Goal: Task Accomplishment & Management: Use online tool/utility

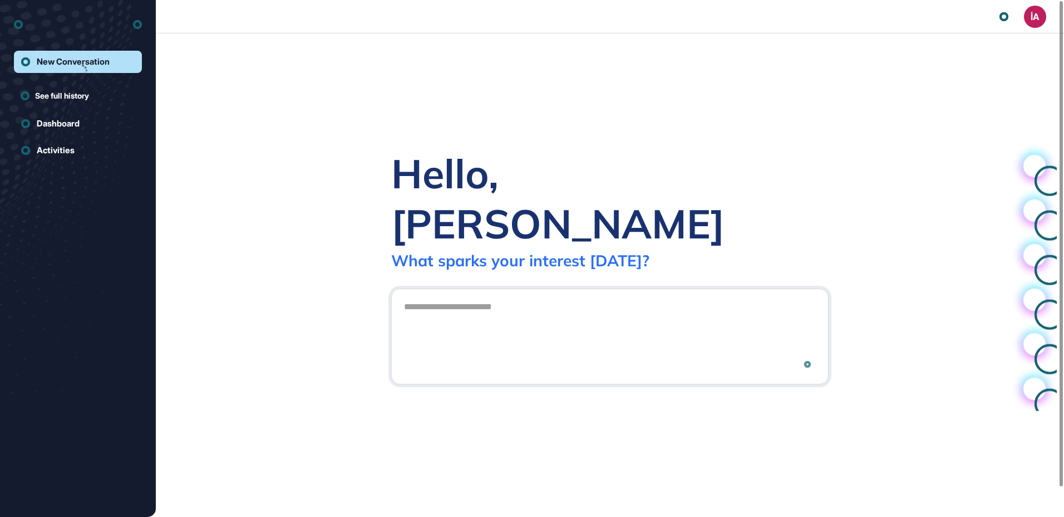
scroll to position [1, 1]
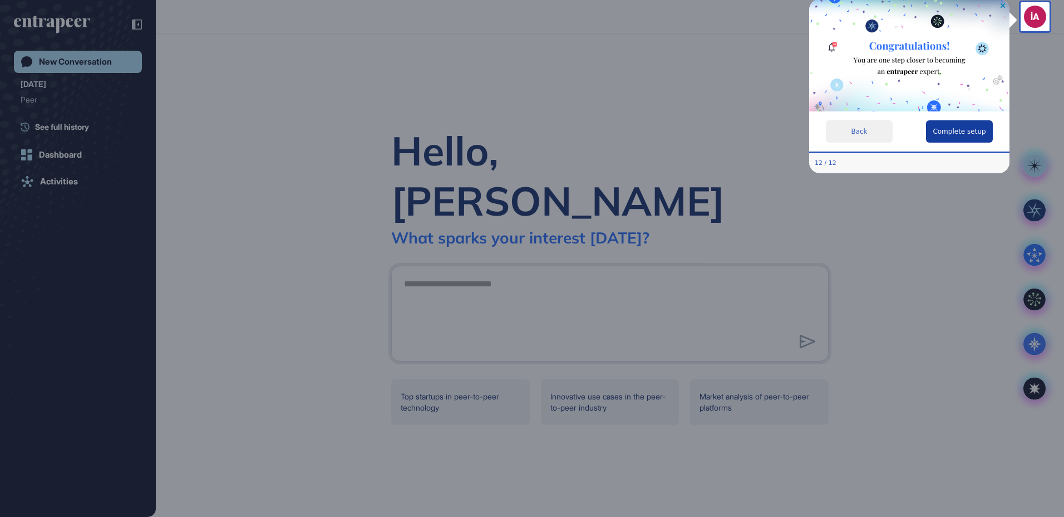
click at [953, 134] on button "Complete setup" at bounding box center [959, 131] width 67 height 22
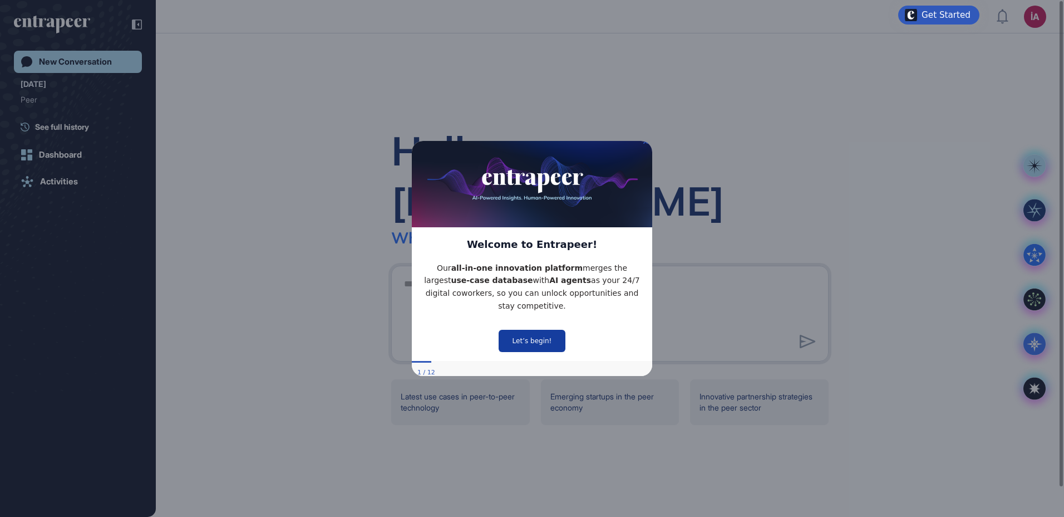
click at [548, 341] on button "Let’s begin!" at bounding box center [532, 340] width 67 height 22
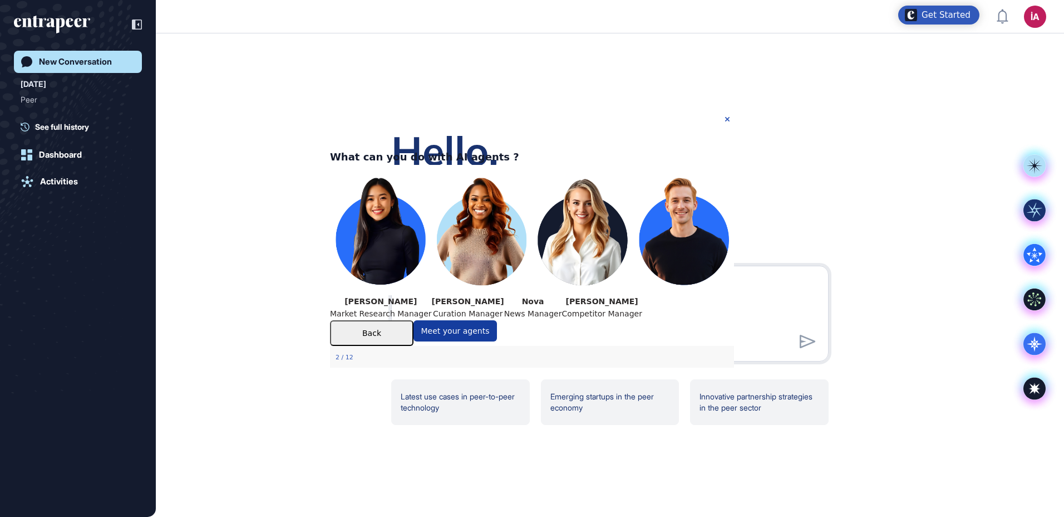
click at [497, 341] on button "Meet your agents" at bounding box center [456, 330] width 84 height 21
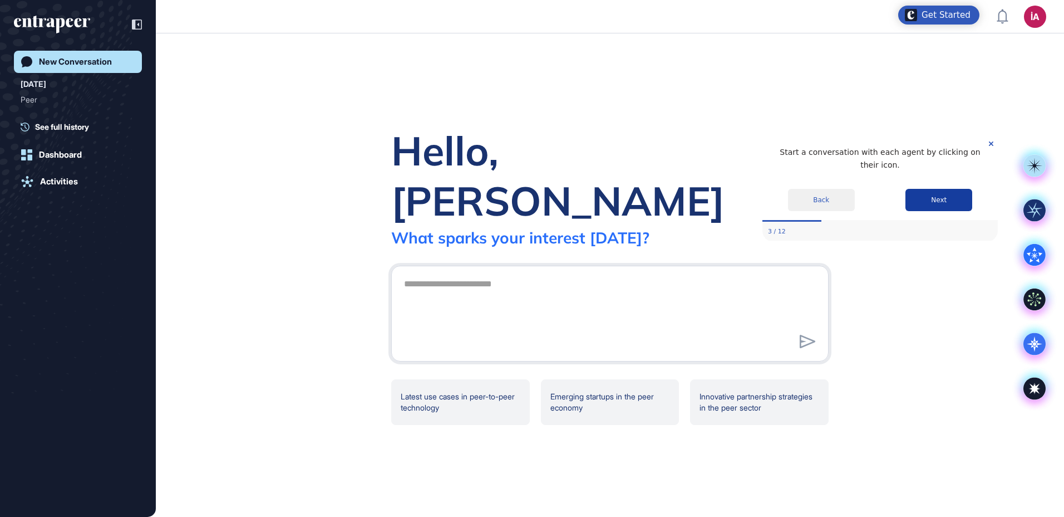
click at [944, 188] on button "Next" at bounding box center [939, 199] width 67 height 22
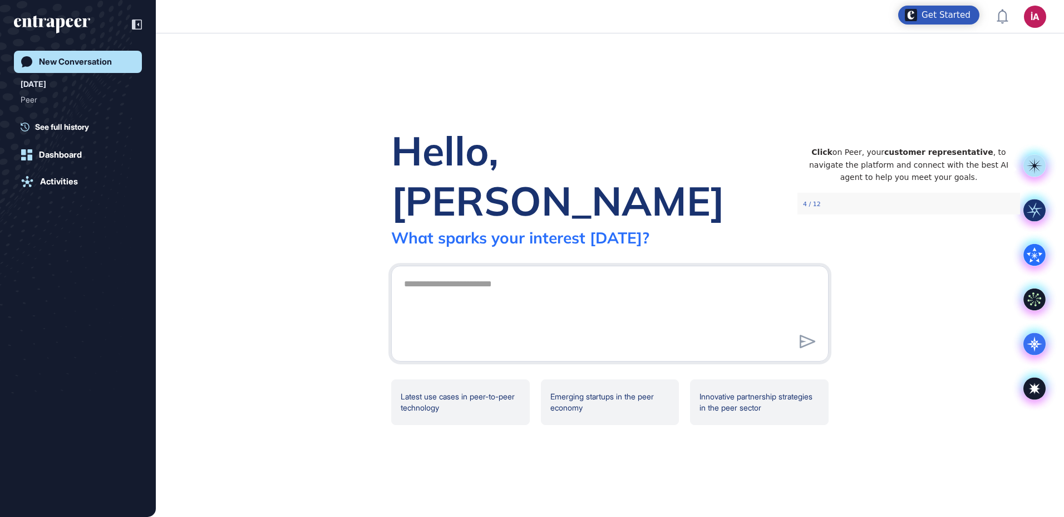
click at [592, 298] on div at bounding box center [510, 287] width 1020 height 517
click at [696, 307] on div at bounding box center [510, 287] width 1020 height 517
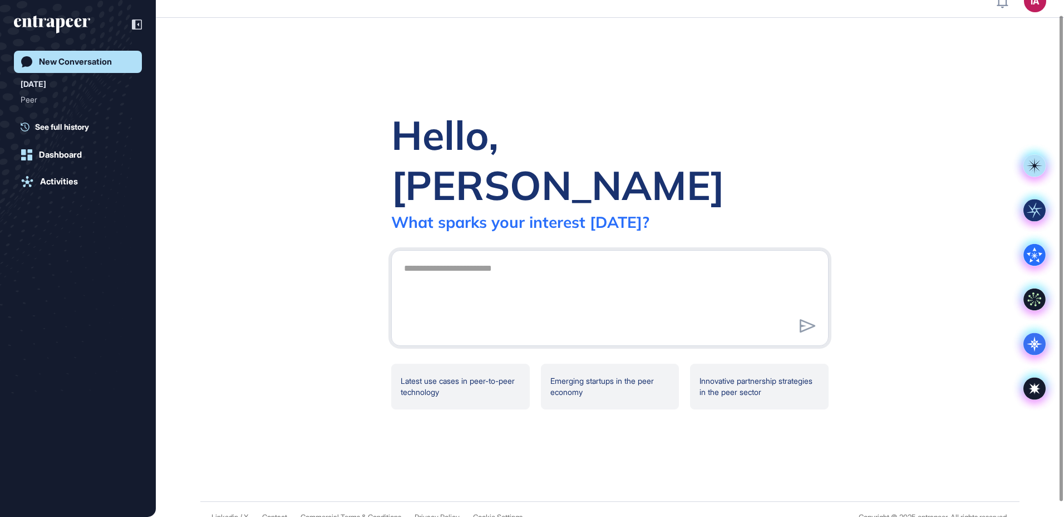
scroll to position [31, 0]
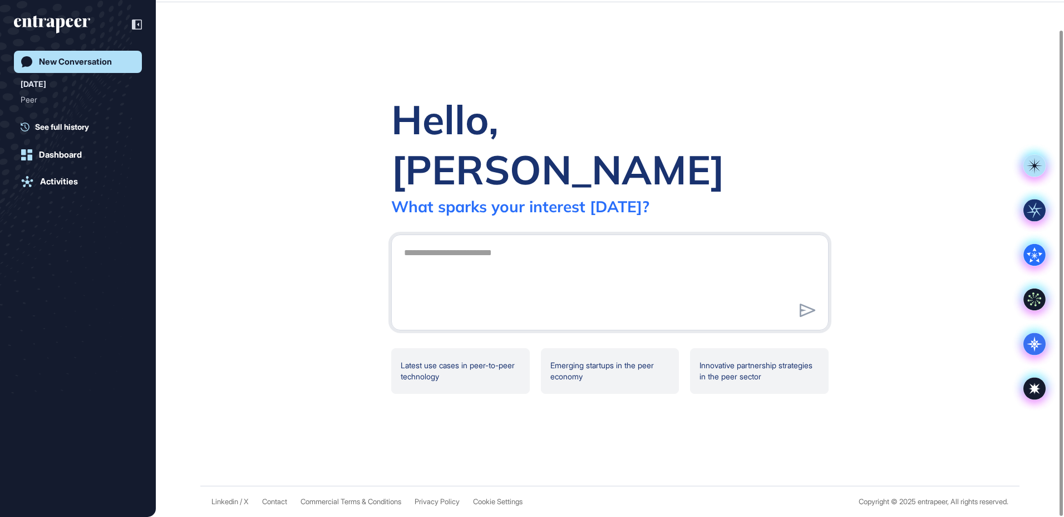
click at [652, 450] on div "Hello, İsmail What sparks your interest today? Latest use cases in peer-to-peer…" at bounding box center [610, 243] width 909 height 483
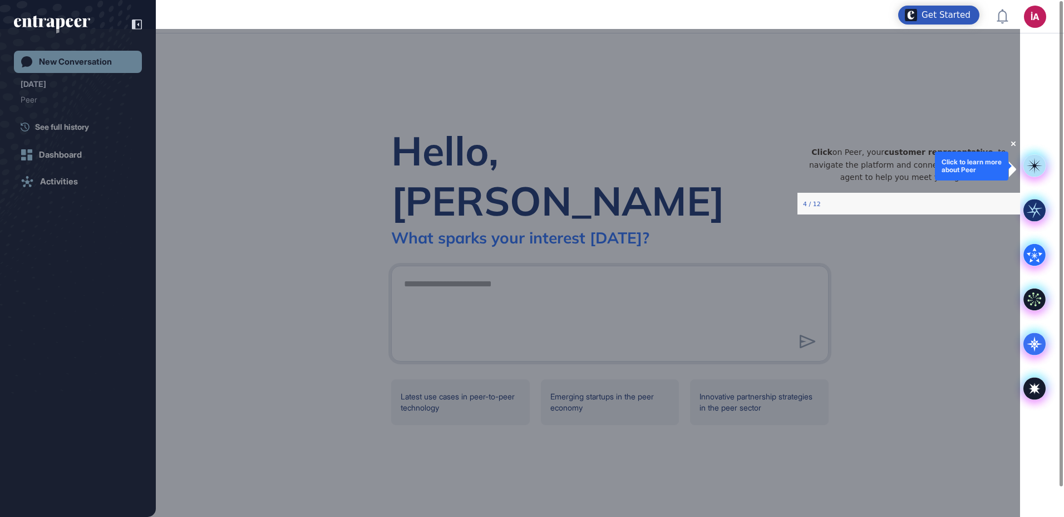
click at [1042, 164] on rect at bounding box center [1035, 166] width 22 height 22
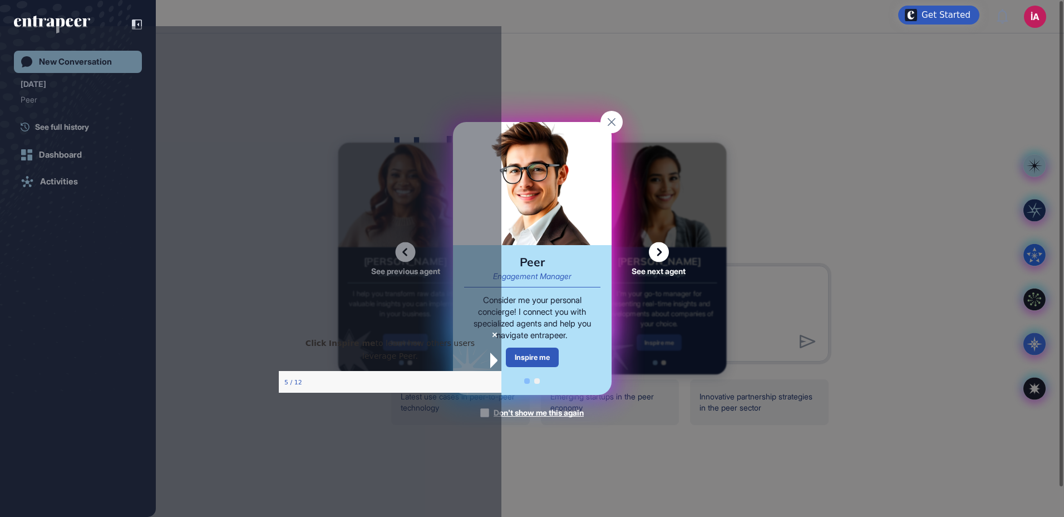
click at [538, 356] on div "Inspire me" at bounding box center [532, 356] width 53 height 19
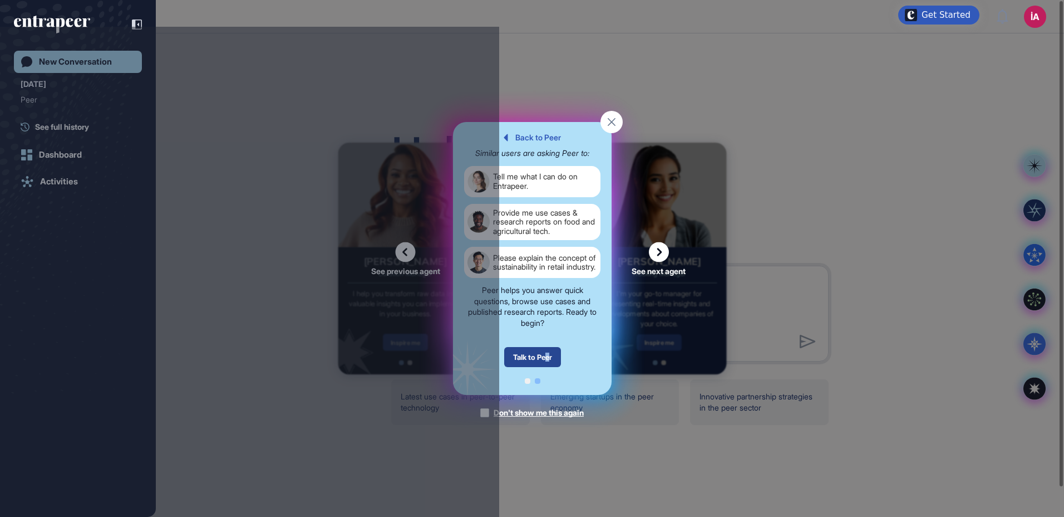
click at [548, 354] on div "Talk to Peer" at bounding box center [532, 357] width 57 height 20
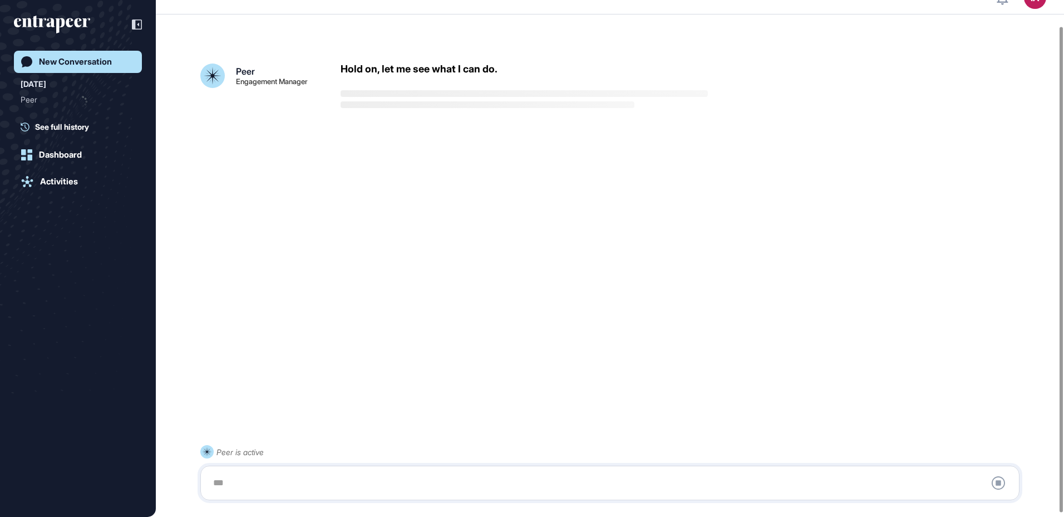
scroll to position [31, 0]
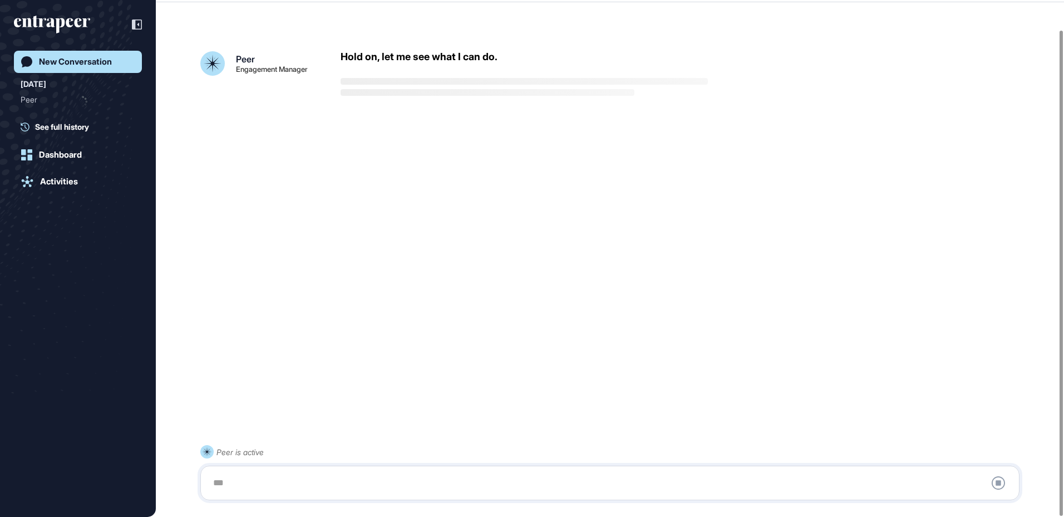
click at [55, 16] on icon "entrapeer-logo" at bounding box center [52, 25] width 76 height 18
click at [73, 186] on div "Activities" at bounding box center [59, 181] width 38 height 10
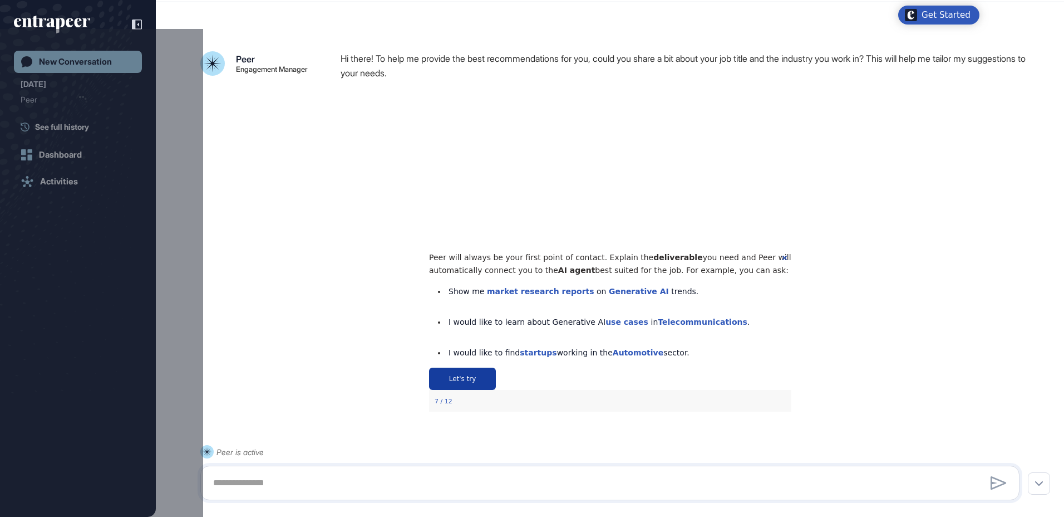
click at [495, 389] on button "Let's try" at bounding box center [462, 378] width 67 height 22
click at [1, 244] on div at bounding box center [101, 287] width 203 height 517
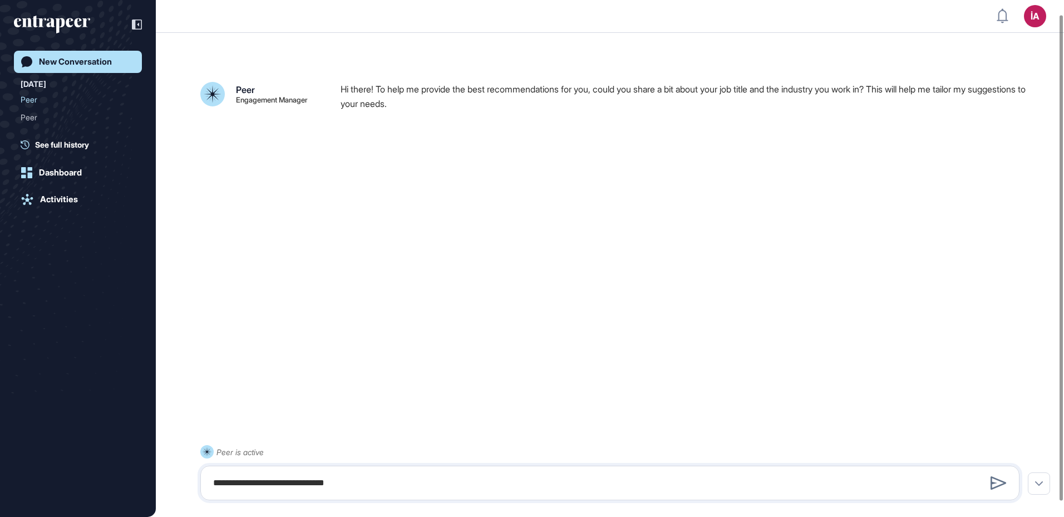
scroll to position [0, 0]
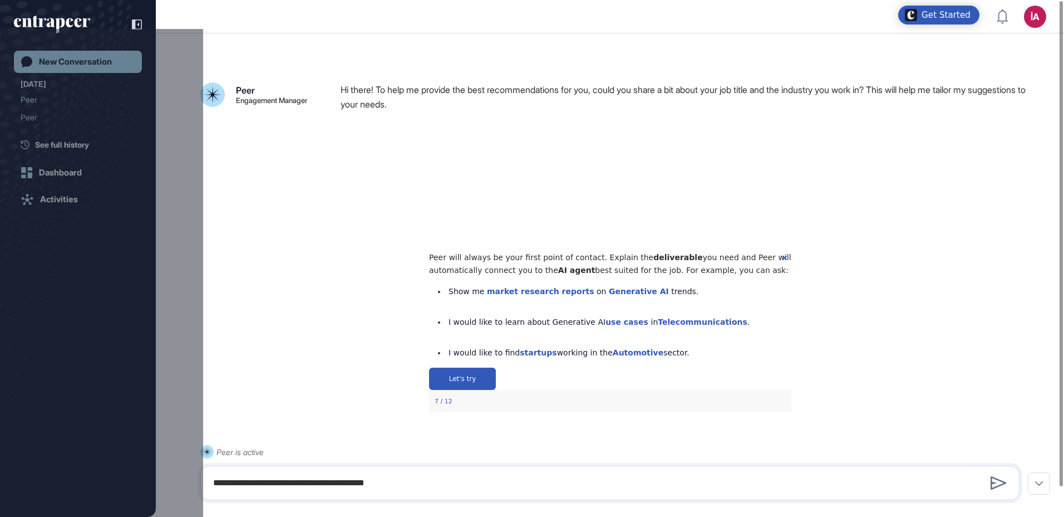
type textarea "**********"
click at [724, 389] on div "Let's try" at bounding box center [610, 378] width 362 height 22
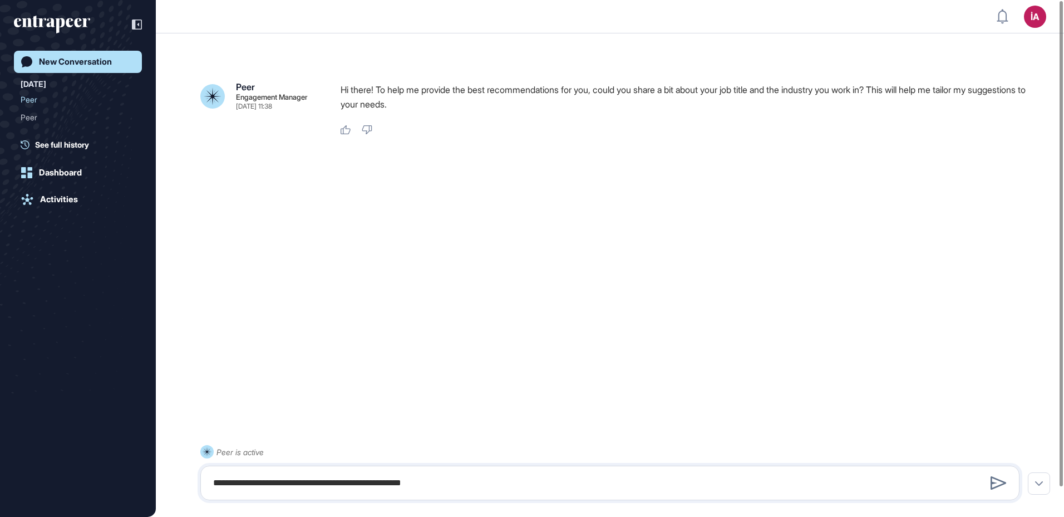
click at [723, 412] on div "**********" at bounding box center [610, 274] width 909 height 465
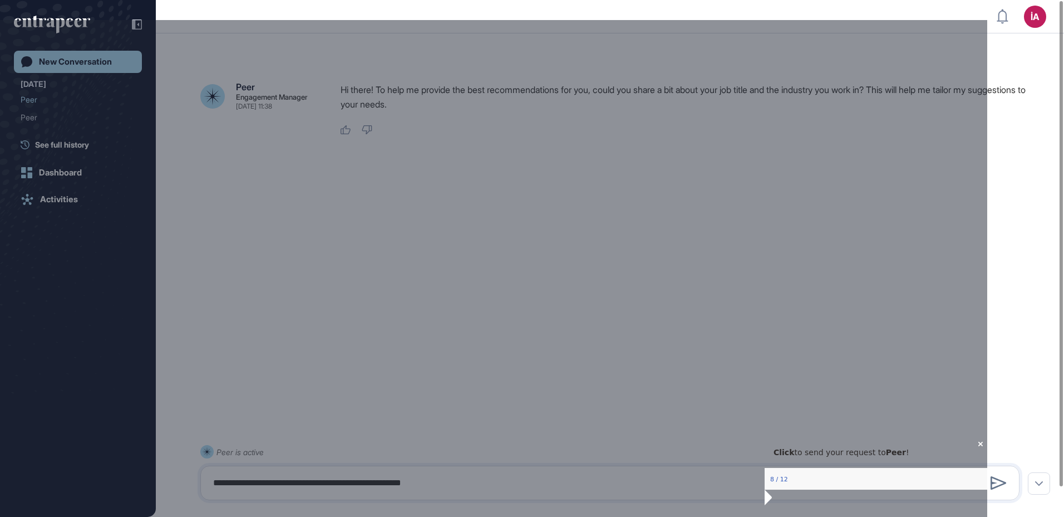
click at [78, 31] on div at bounding box center [494, 278] width 988 height 517
click at [1003, 478] on icon at bounding box center [999, 482] width 16 height 13
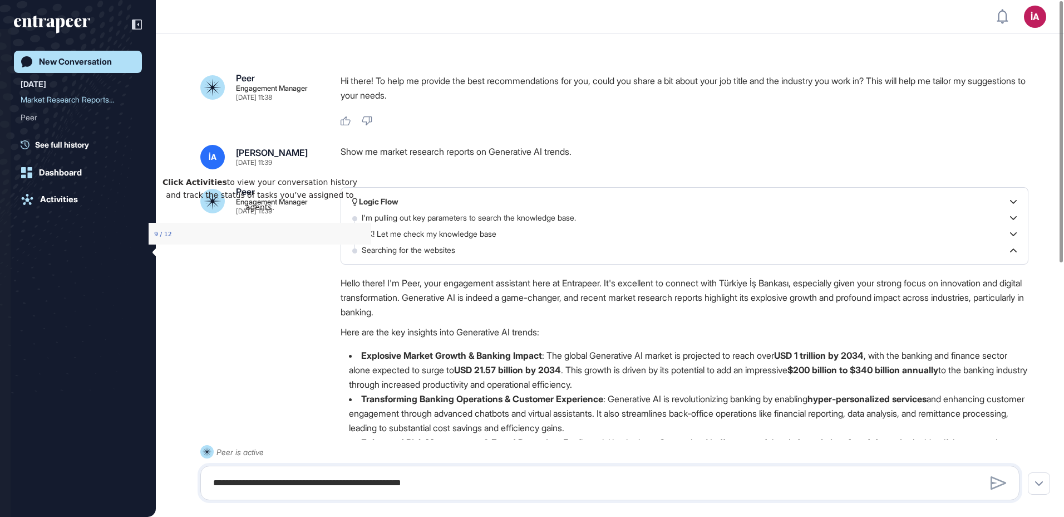
drag, startPoint x: 352, startPoint y: 185, endPoint x: 502, endPoint y: 352, distance: 224.3
click at [362, 176] on icon "Close Preview" at bounding box center [364, 173] width 4 height 4
click at [43, 23] on icon "entrapeer-logo" at bounding box center [52, 25] width 76 height 18
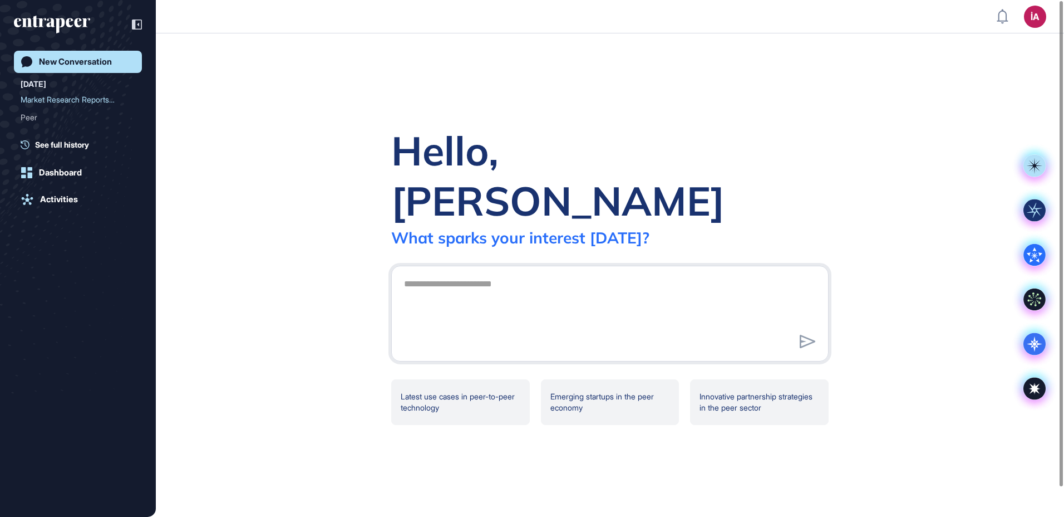
click at [61, 19] on icon "entrapeer-logo" at bounding box center [59, 26] width 9 height 16
click at [140, 23] on icon at bounding box center [137, 24] width 10 height 10
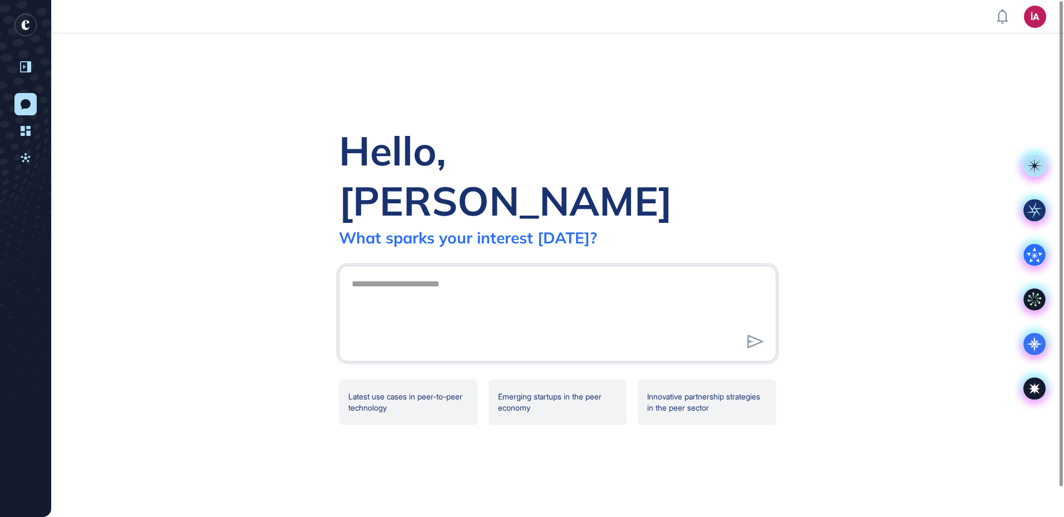
click at [32, 23] on rect "entrapeer-logo" at bounding box center [25, 25] width 22 height 22
click at [33, 66] on div at bounding box center [25, 66] width 21 height 21
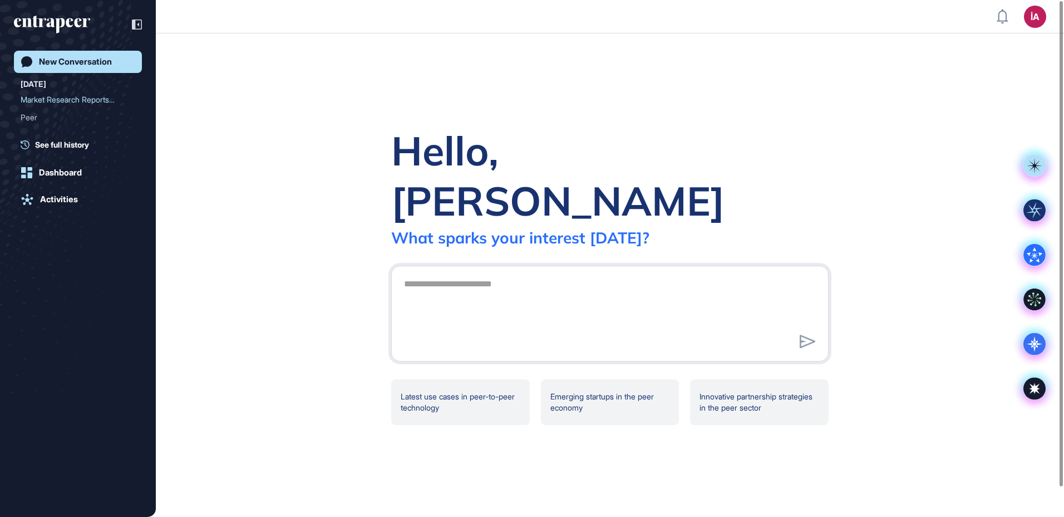
click at [1034, 19] on div "İA" at bounding box center [1035, 17] width 22 height 22
click at [863, 130] on div "Hello, İsmail What sparks your interest today? Latest use cases in peer-to-peer…" at bounding box center [610, 274] width 909 height 483
click at [231, 326] on div "Hello, İsmail What sparks your interest today? Latest use cases in peer-to-peer…" at bounding box center [610, 274] width 909 height 483
click at [658, 454] on div "Hello, İsmail What sparks your interest today? Latest use cases in peer-to-peer…" at bounding box center [610, 274] width 909 height 483
click at [937, 326] on div "Hello, İsmail What sparks your interest today? Latest use cases in peer-to-peer…" at bounding box center [610, 274] width 909 height 483
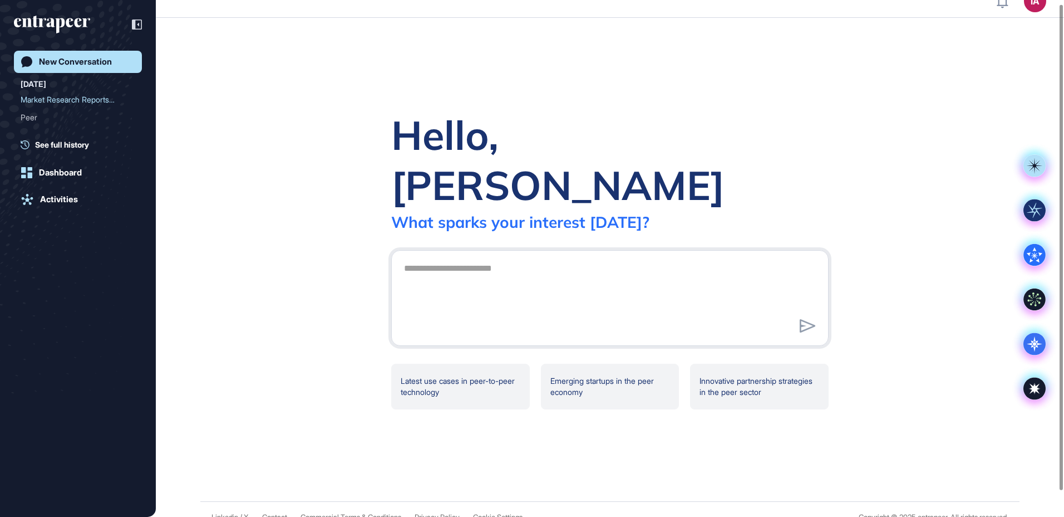
scroll to position [31, 0]
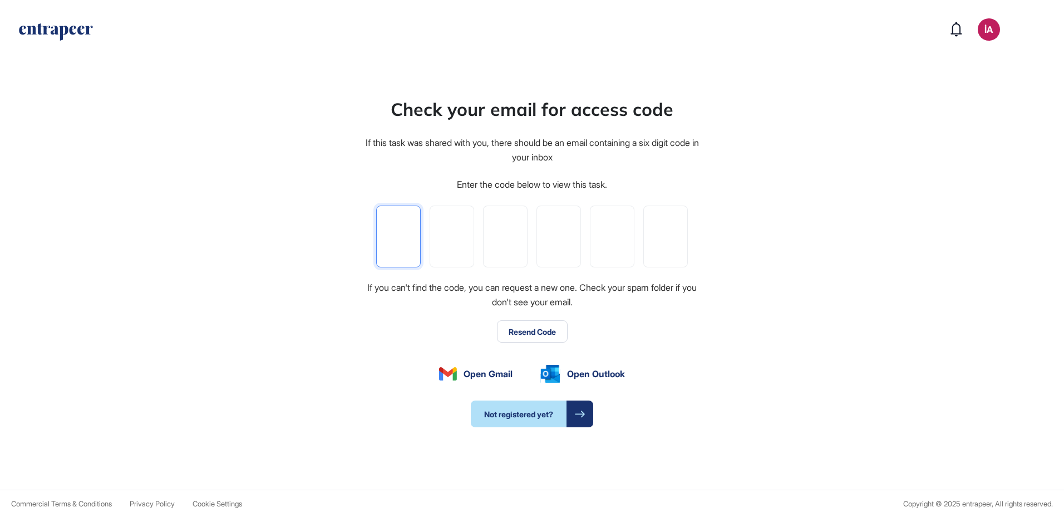
type input "*"
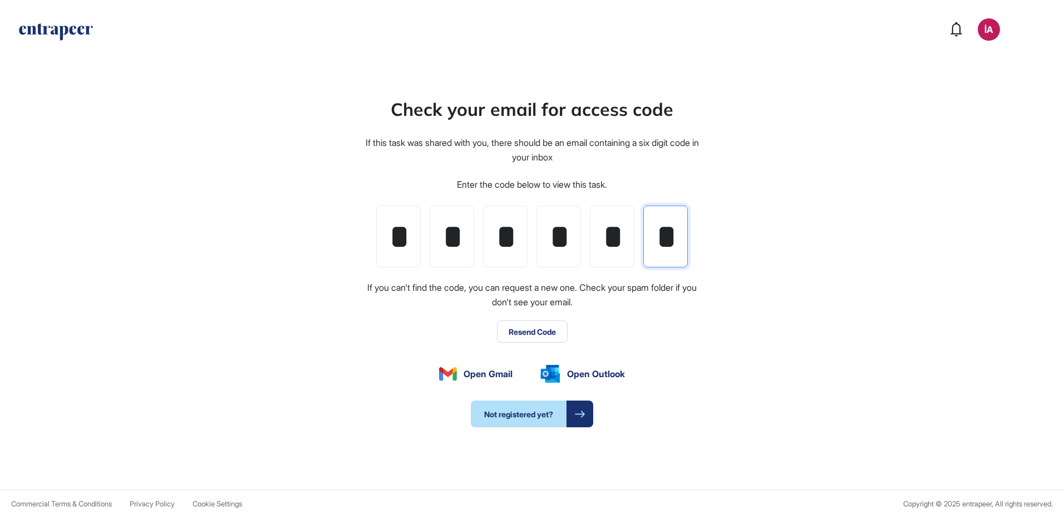
scroll to position [0, 2]
type input "*"
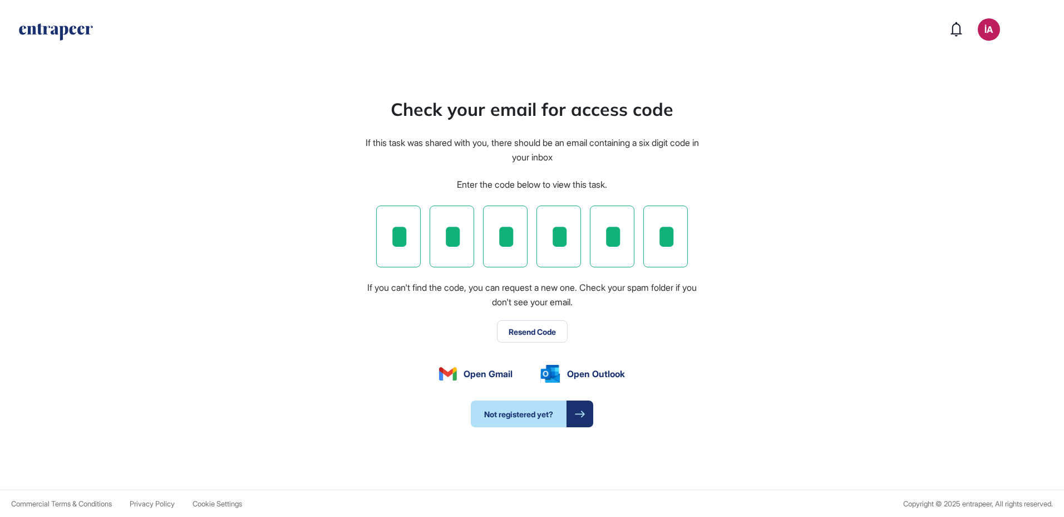
click at [543, 328] on button "Resend Code" at bounding box center [532, 331] width 71 height 22
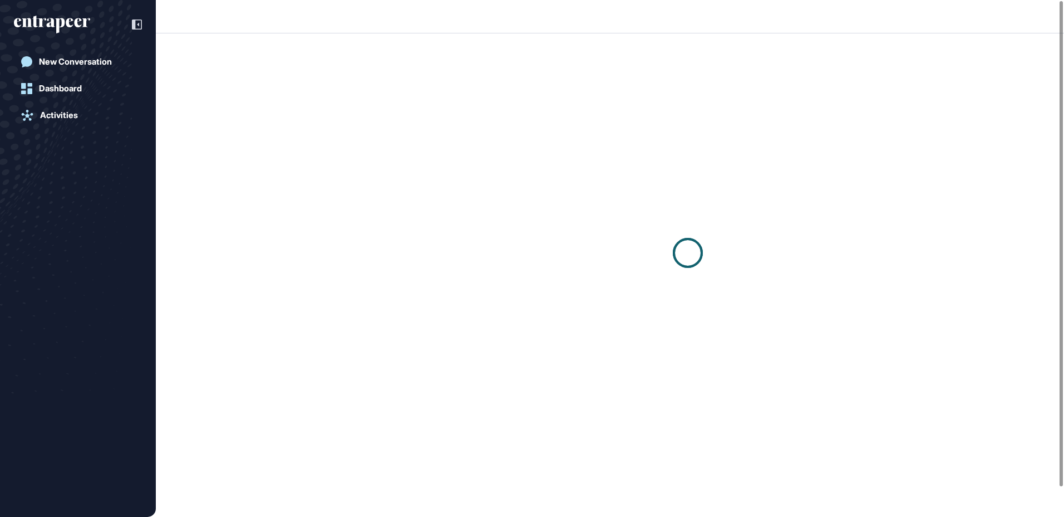
scroll to position [1, 1]
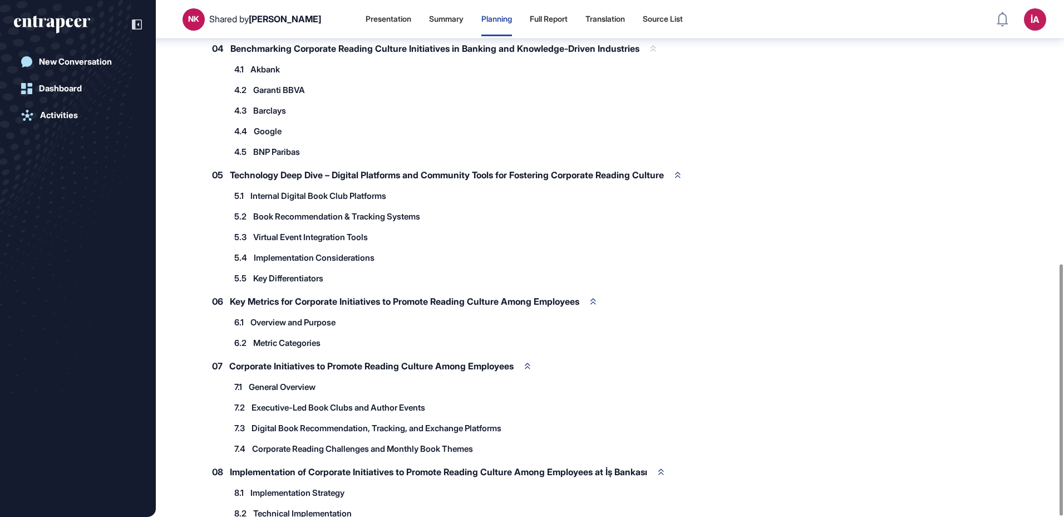
scroll to position [208, 0]
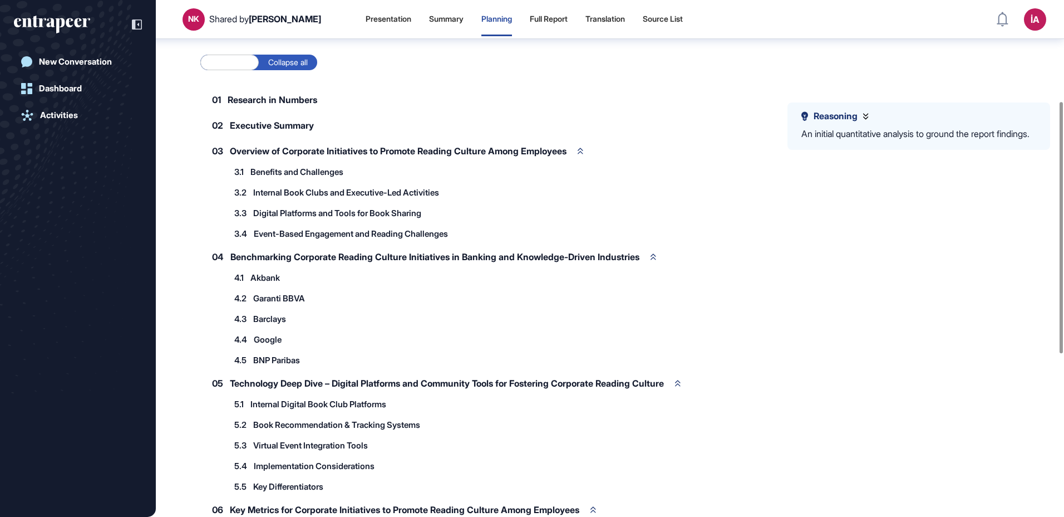
click at [279, 104] on span "Research in Numbers" at bounding box center [273, 99] width 90 height 9
click at [212, 104] on span "01" at bounding box center [216, 99] width 9 height 9
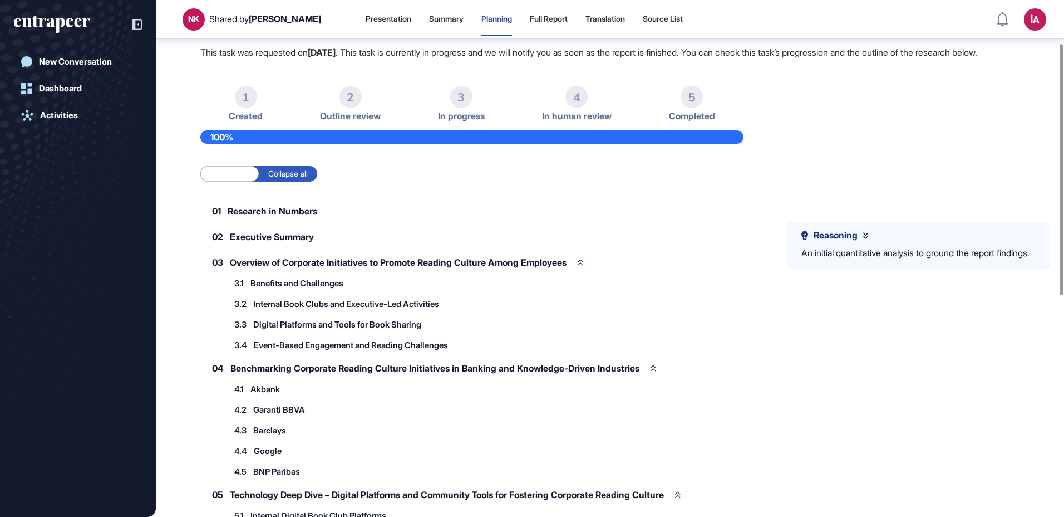
scroll to position [0, 0]
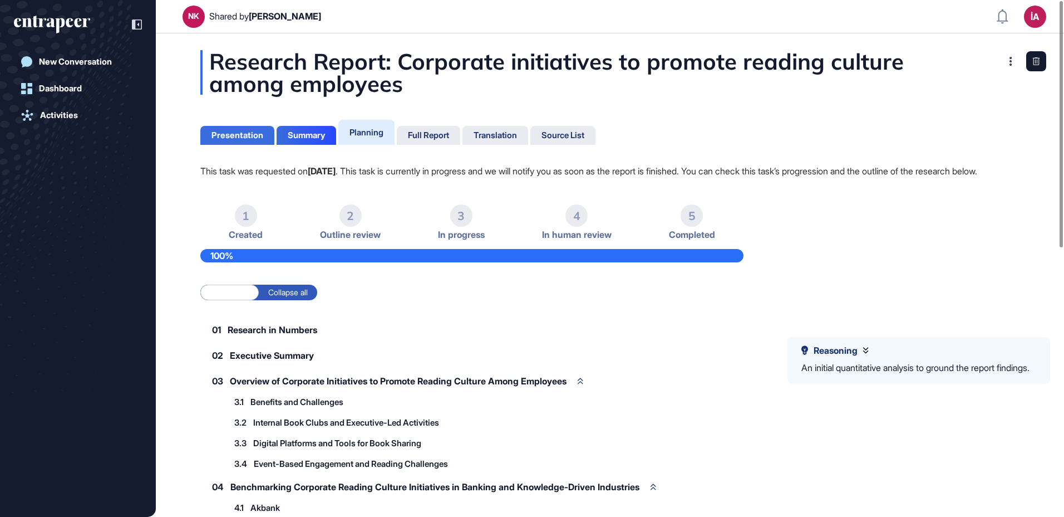
click at [229, 134] on div "Presentation" at bounding box center [238, 135] width 52 height 10
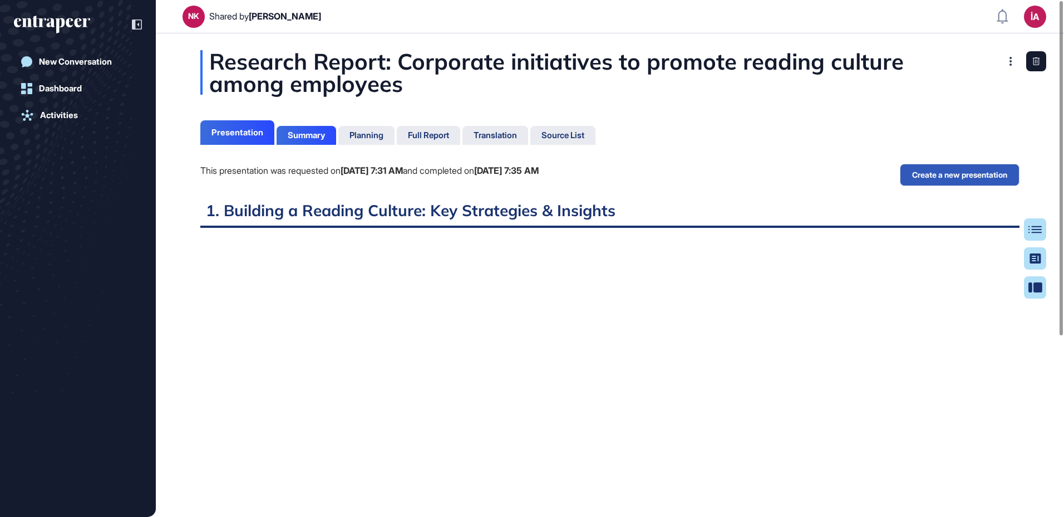
scroll to position [5, 1]
click at [312, 134] on div "Summary" at bounding box center [306, 135] width 37 height 10
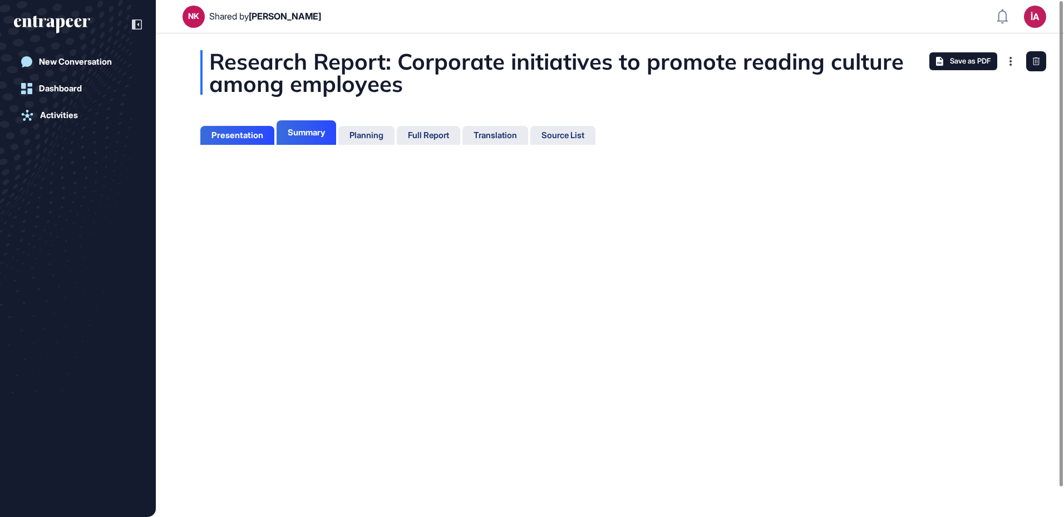
scroll to position [5, 1]
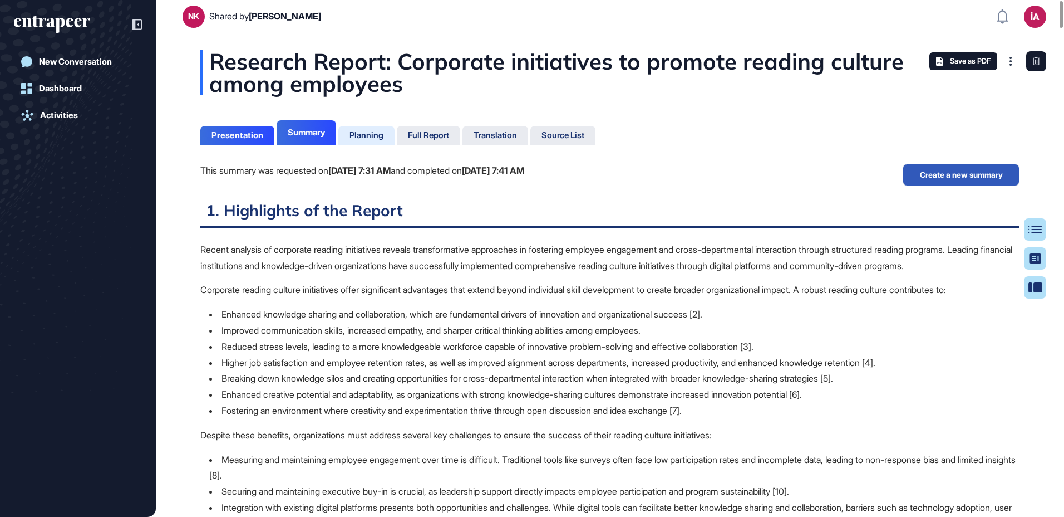
click at [372, 134] on div "Planning" at bounding box center [367, 135] width 34 height 10
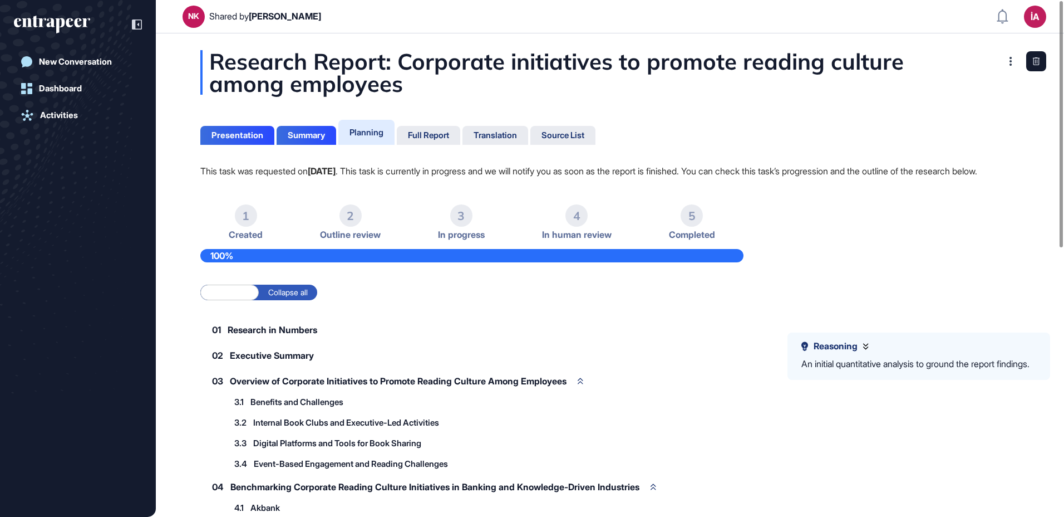
click at [245, 227] on div "1" at bounding box center [246, 215] width 22 height 22
click at [261, 262] on div "100%" at bounding box center [471, 255] width 543 height 13
click at [280, 300] on label "Collapse all" at bounding box center [288, 292] width 58 height 16
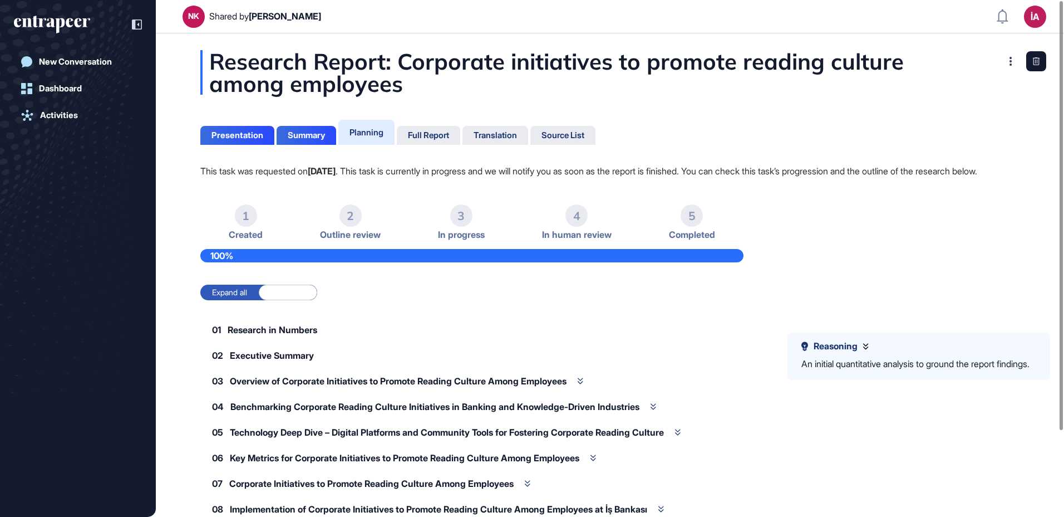
click at [237, 300] on label "Expand all" at bounding box center [229, 292] width 58 height 16
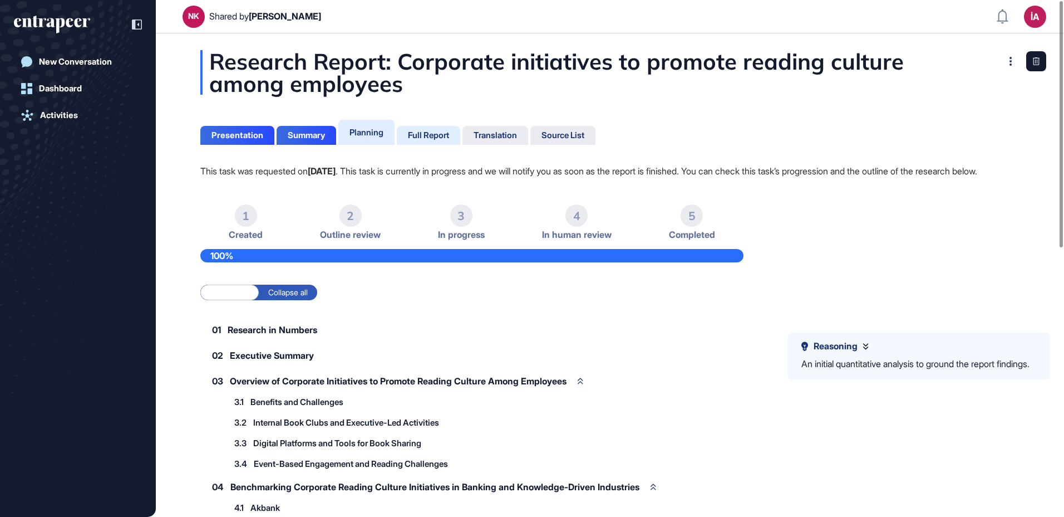
click at [419, 134] on div "Full Report" at bounding box center [428, 135] width 41 height 10
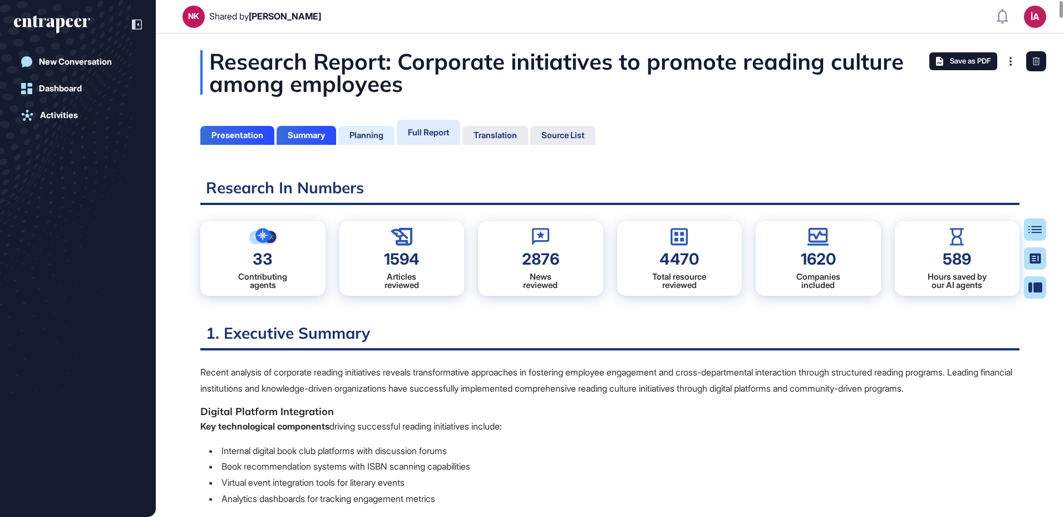
scroll to position [461, 3]
click at [369, 133] on div "Planning" at bounding box center [367, 135] width 34 height 10
